Goal: Use online tool/utility: Utilize a website feature to perform a specific function

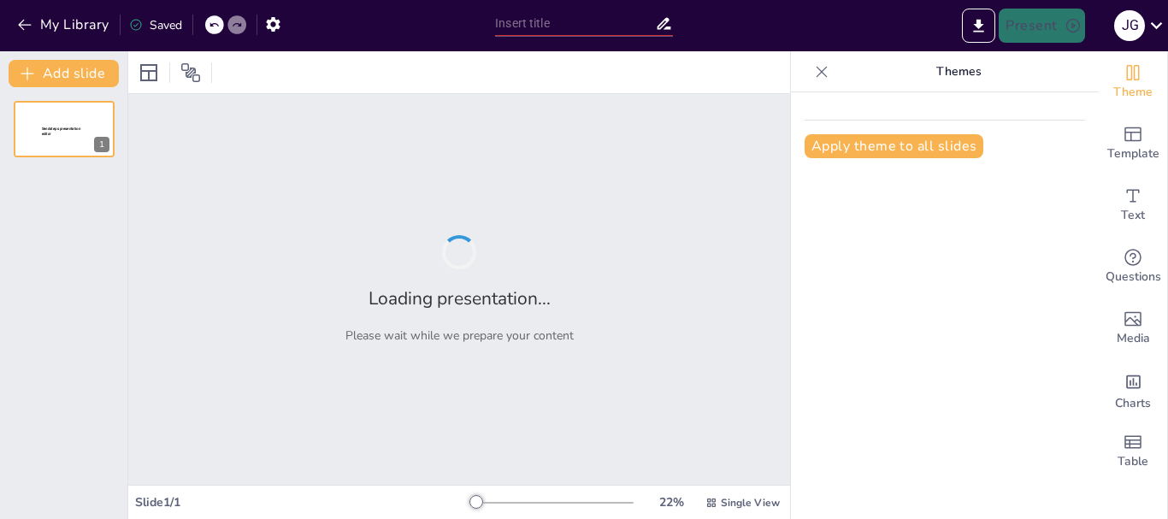
type input "Etapas del Proyecto de Inversión: Un Camino de la Concepción hasta la Evaluación"
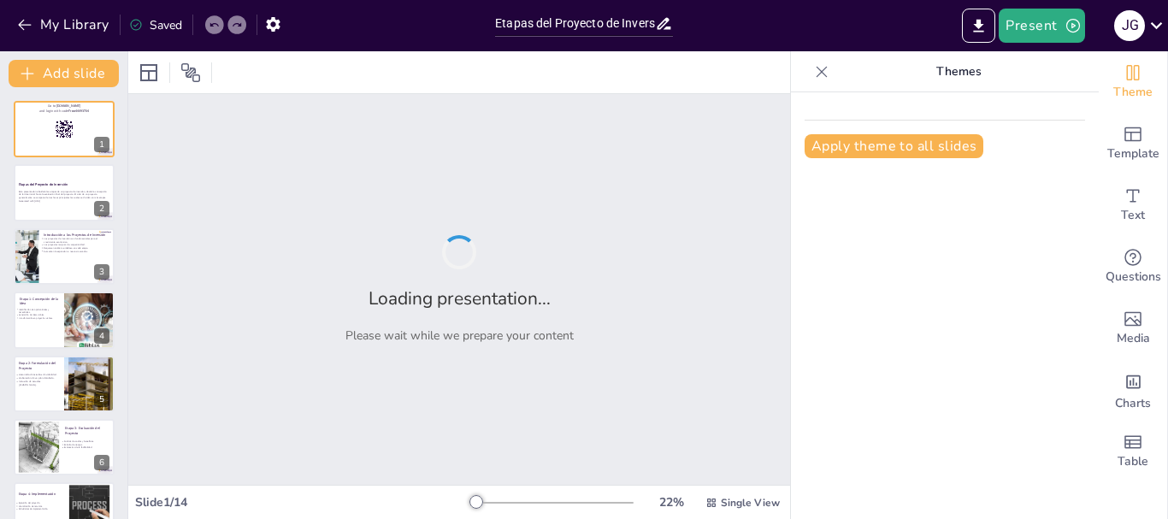
checkbox input "true"
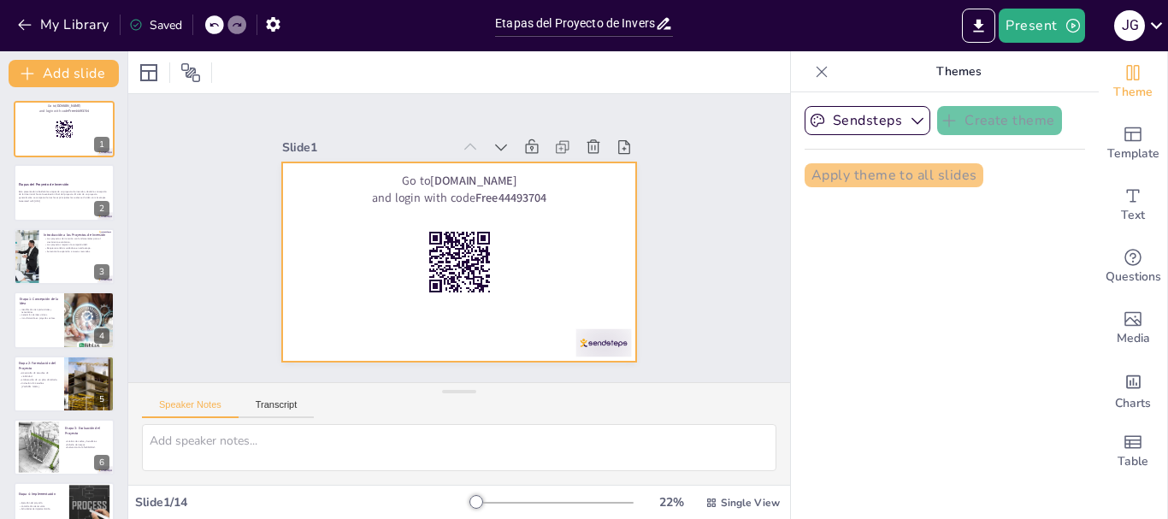
checkbox input "true"
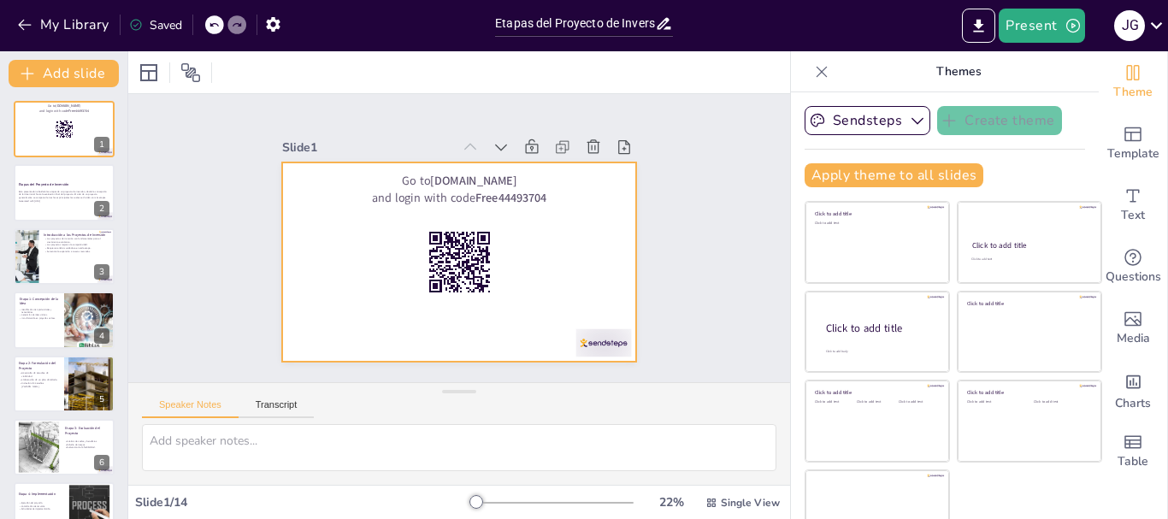
checkbox input "true"
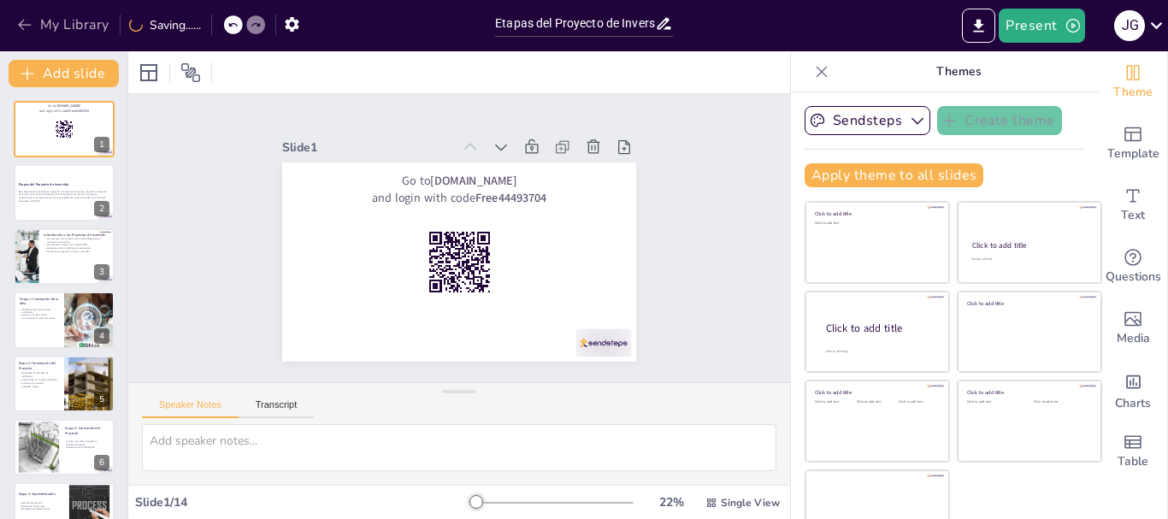
click at [62, 24] on button "My Library" at bounding box center [64, 24] width 103 height 27
